Goal: Find specific page/section: Find specific page/section

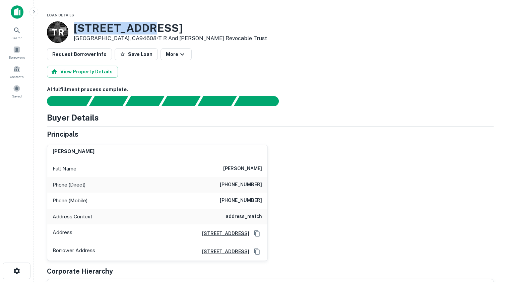
drag, startPoint x: 174, startPoint y: 27, endPoint x: 75, endPoint y: 25, distance: 99.5
click at [75, 25] on h3 "1334 62nd St" at bounding box center [170, 28] width 193 height 13
copy h3 "1334 62nd St"
drag, startPoint x: 145, startPoint y: 30, endPoint x: 81, endPoint y: 18, distance: 64.5
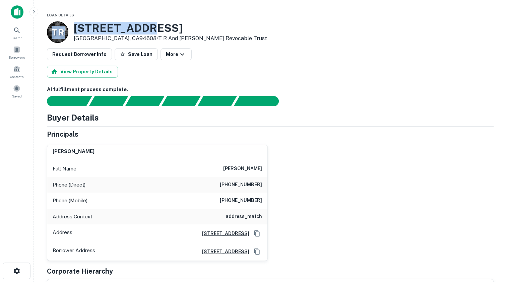
drag, startPoint x: 81, startPoint y: 18, endPoint x: 159, endPoint y: 29, distance: 78.9
click at [159, 29] on h3 "1334 62nd St" at bounding box center [170, 28] width 193 height 13
click at [158, 27] on h3 "1334 62nd St" at bounding box center [170, 28] width 193 height 13
drag, startPoint x: 162, startPoint y: 28, endPoint x: 73, endPoint y: 26, distance: 89.5
click at [73, 26] on div "T R 1334 62nd St Emeryville, CA94608 • T R And Emily Shelby Revocable Trust" at bounding box center [157, 31] width 220 height 21
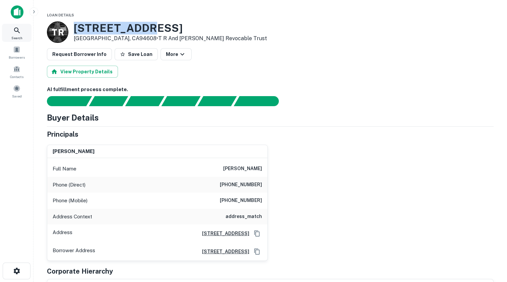
copy h3 "1334 62nd St"
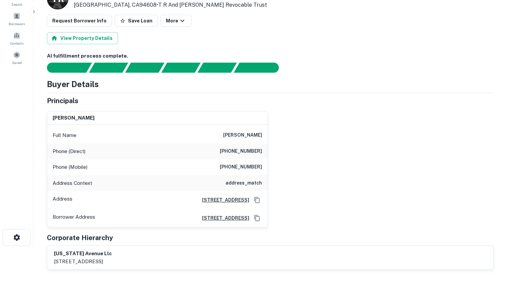
scroll to position [34, 0]
